Goal: Information Seeking & Learning: Learn about a topic

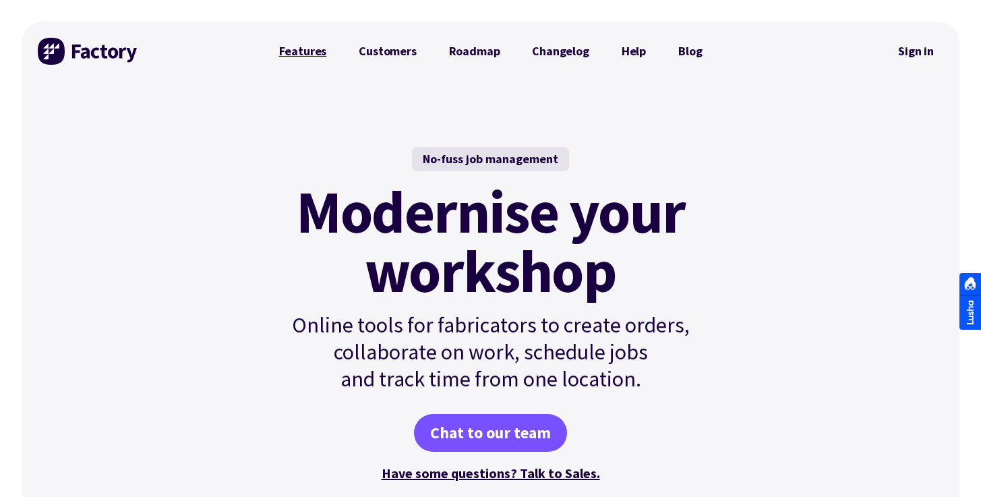
click at [313, 51] on link "Features" at bounding box center [303, 51] width 80 height 27
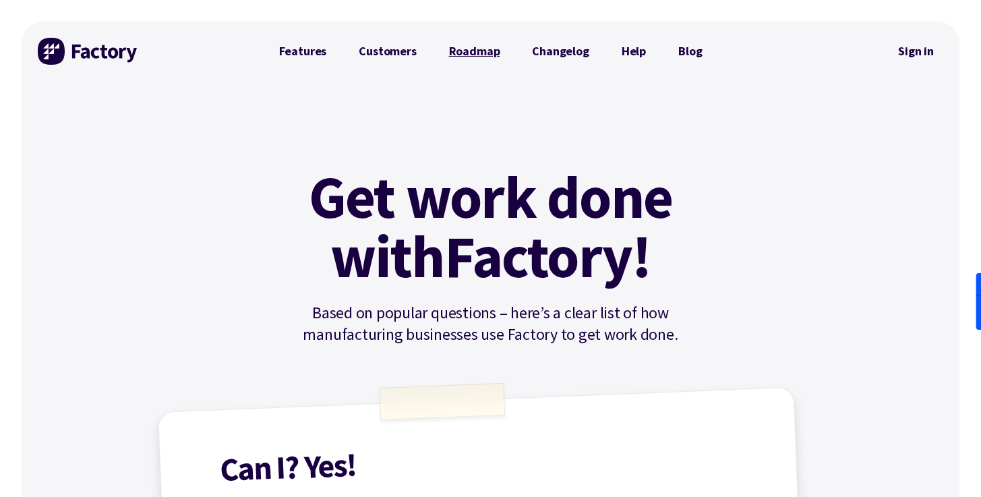
click at [489, 49] on link "Roadmap" at bounding box center [475, 51] width 84 height 27
click at [92, 56] on img at bounding box center [88, 51] width 101 height 27
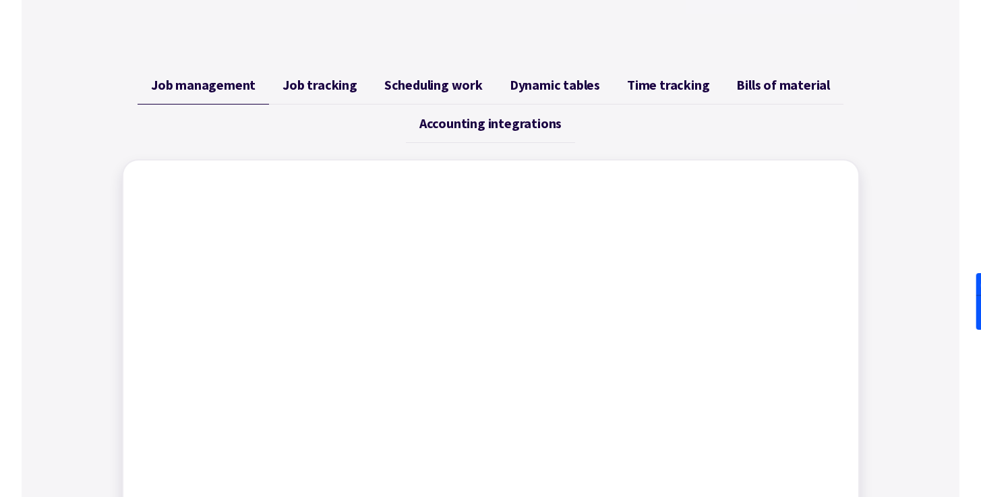
scroll to position [501, 0]
click at [319, 76] on span "Job tracking" at bounding box center [319, 84] width 75 height 16
click at [438, 84] on span "Scheduling work" at bounding box center [433, 84] width 98 height 16
click at [548, 82] on span "Dynamic tables" at bounding box center [554, 84] width 90 height 16
click at [640, 83] on span "Time tracking" at bounding box center [668, 84] width 82 height 16
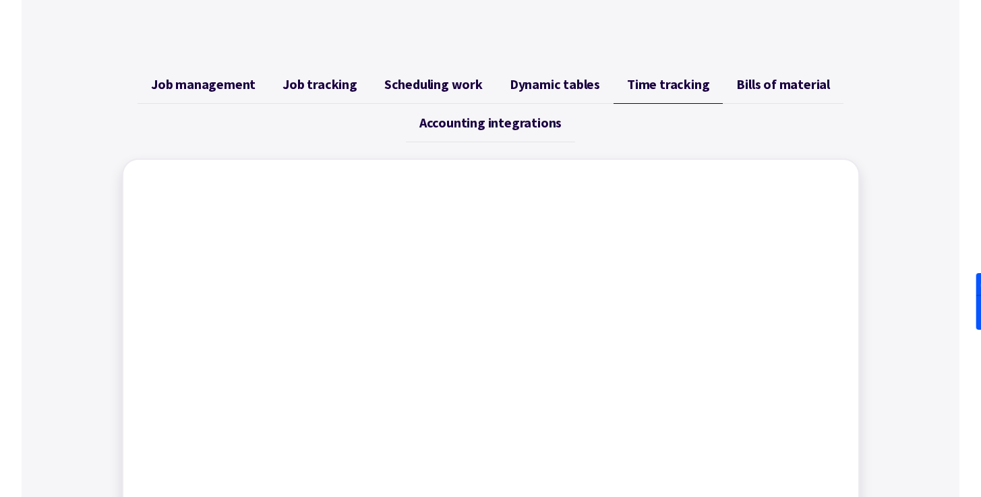
click at [776, 82] on span "Bills of material" at bounding box center [783, 84] width 94 height 16
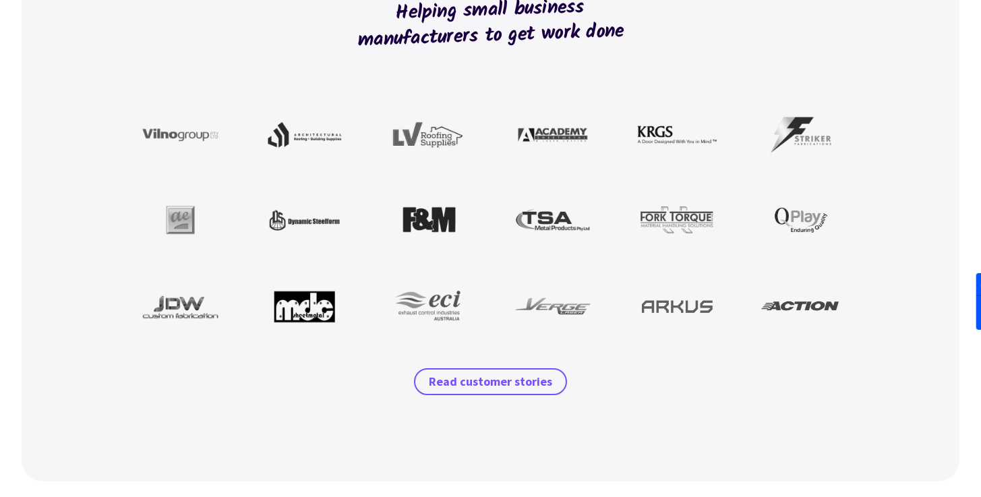
scroll to position [1223, 0]
click at [801, 134] on img at bounding box center [801, 135] width 80 height 40
click at [487, 375] on span "Read customer stories" at bounding box center [490, 381] width 123 height 16
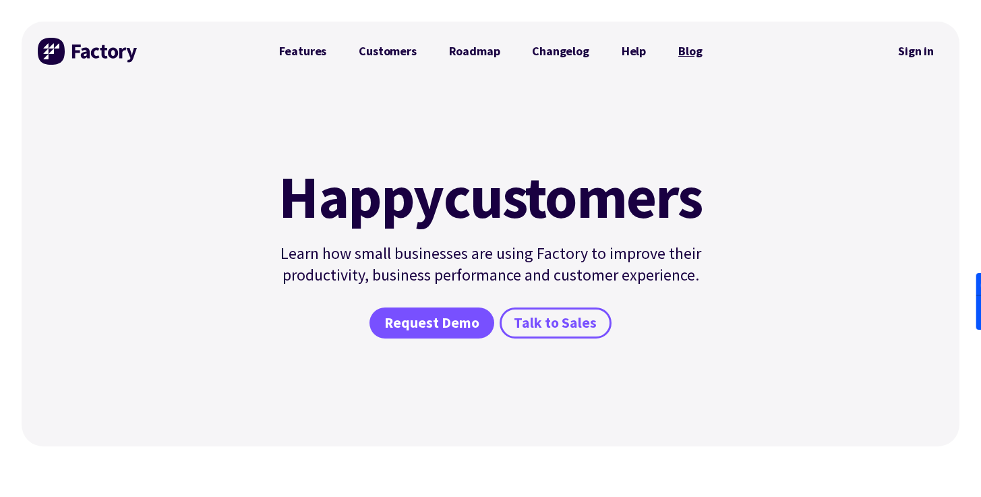
click at [689, 48] on link "Blog" at bounding box center [690, 51] width 56 height 27
